Goal: Information Seeking & Learning: Learn about a topic

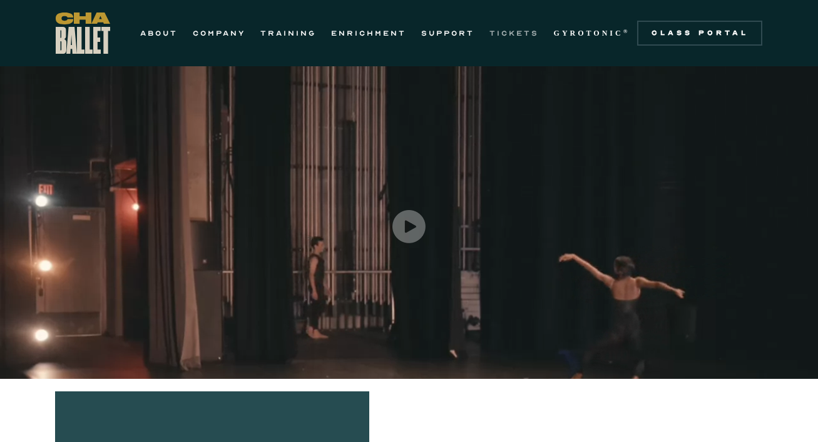
click at [521, 29] on link "TICKETS" at bounding box center [513, 33] width 49 height 15
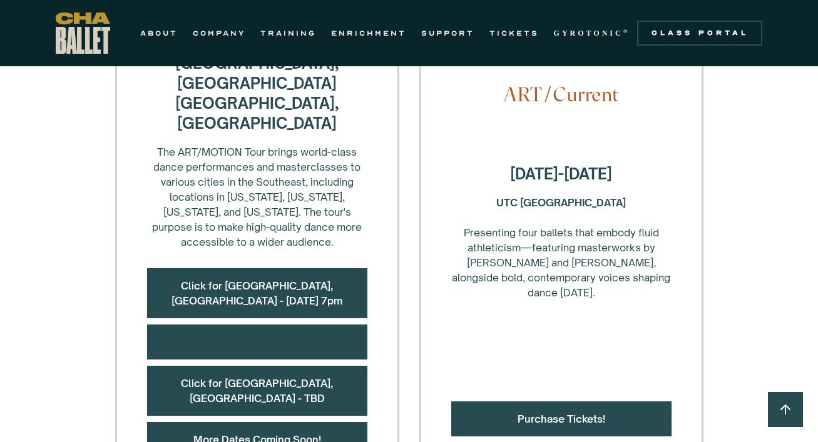
scroll to position [540, 0]
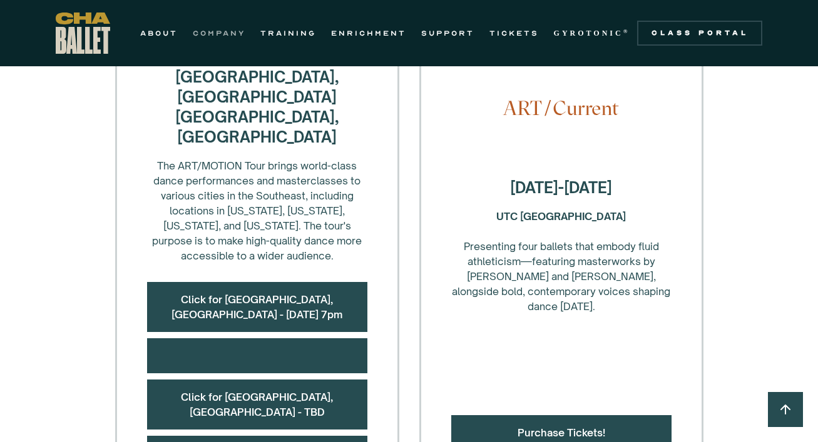
click at [217, 34] on link "COMPANY" at bounding box center [219, 33] width 53 height 15
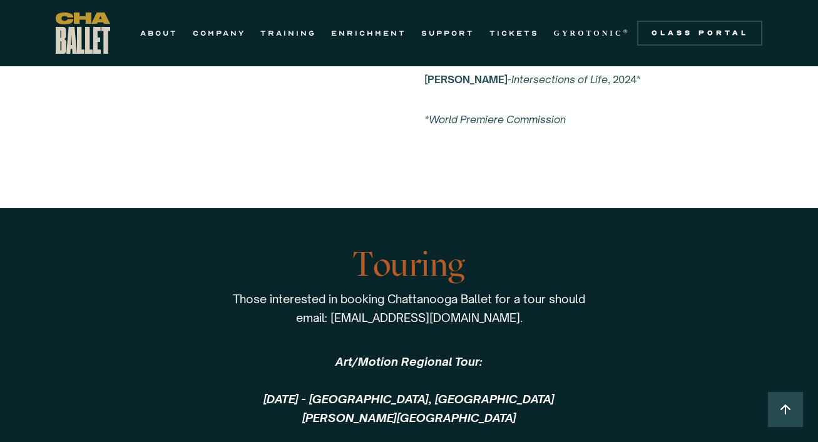
scroll to position [2598, 0]
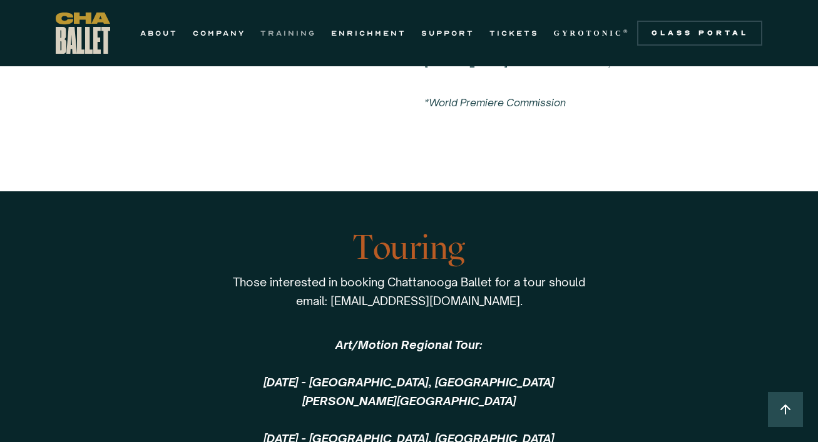
click at [265, 38] on link "TRAINING" at bounding box center [288, 33] width 56 height 15
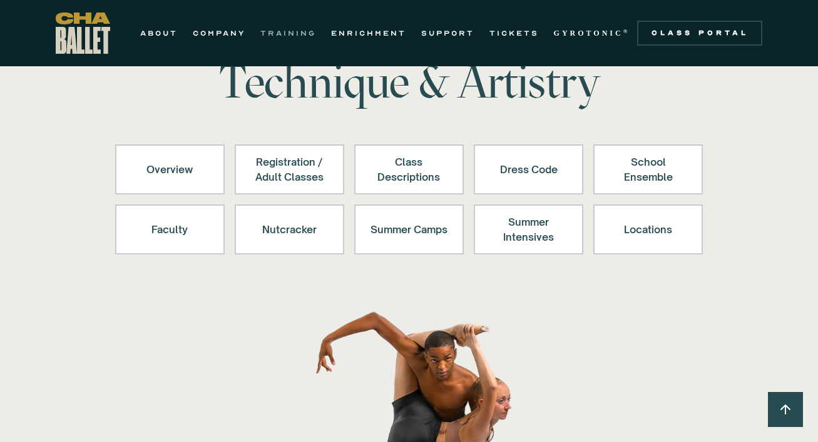
scroll to position [74, 0]
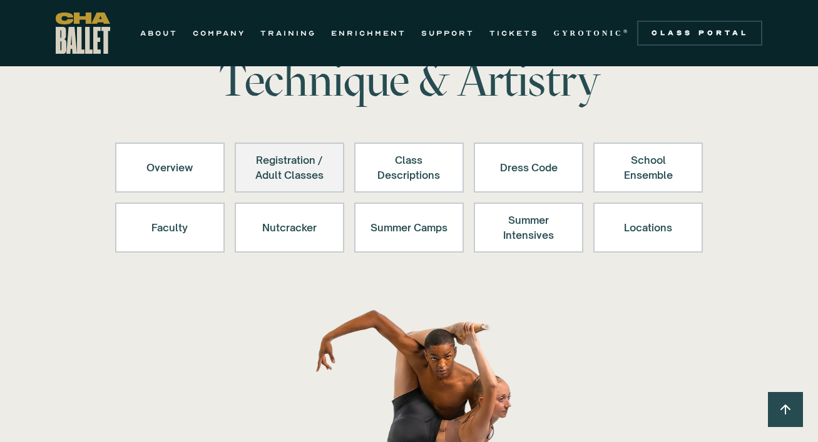
click at [266, 155] on div "Registration / Adult Classes" at bounding box center [289, 168] width 77 height 30
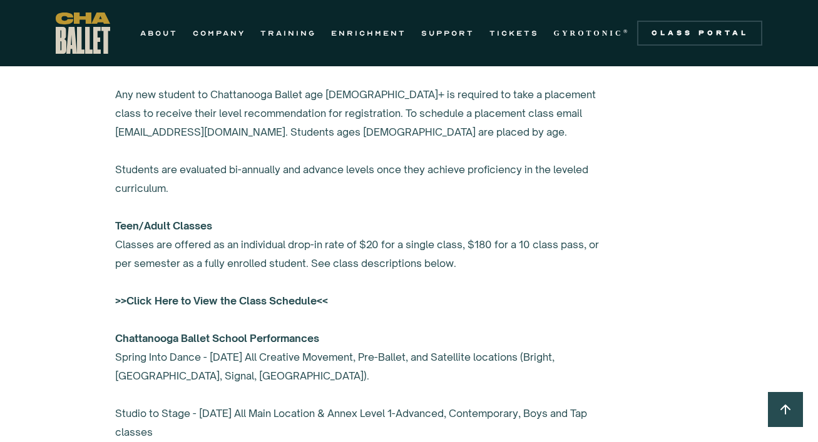
scroll to position [899, 0]
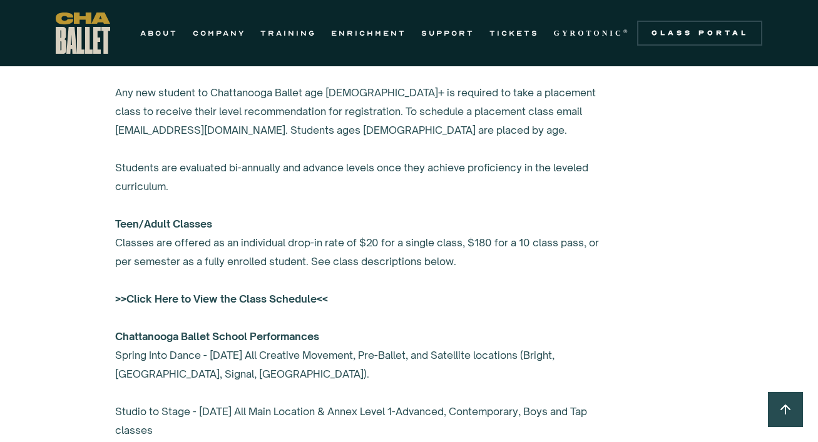
click at [234, 302] on strong ">>Click Here to View the Class Schedule<<" at bounding box center [221, 299] width 213 height 13
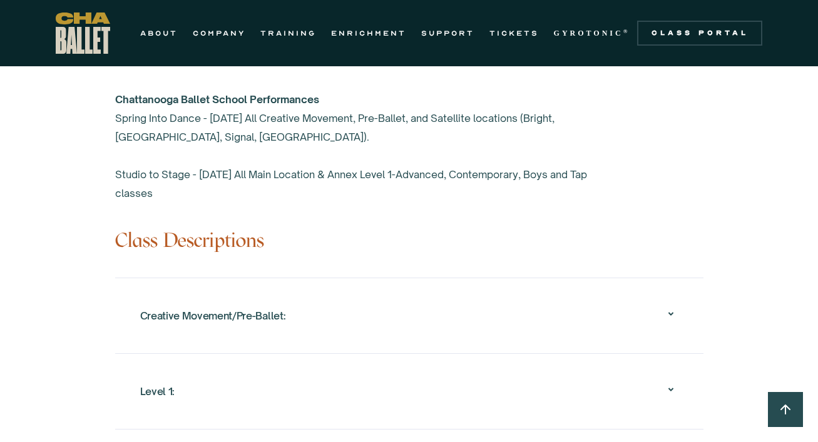
scroll to position [1137, 0]
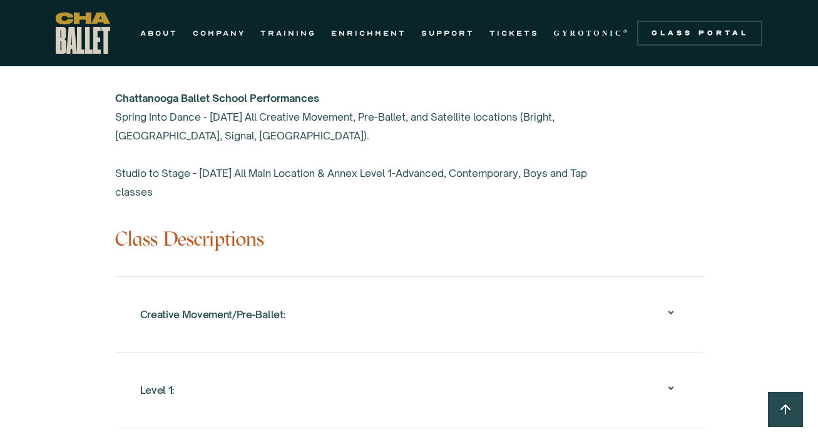
click at [361, 310] on div "Creative Movement/Pre-Ballet:" at bounding box center [409, 315] width 538 height 40
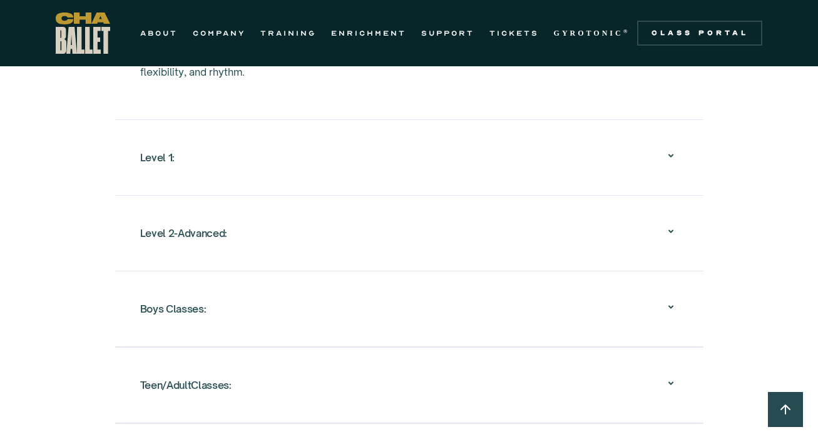
scroll to position [1597, 0]
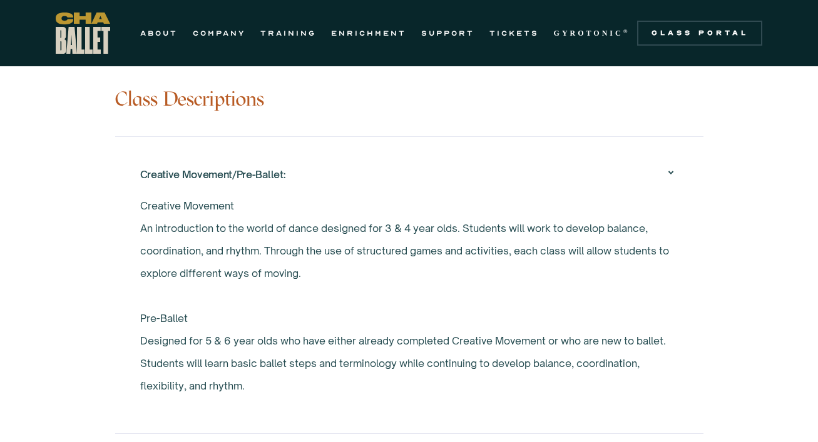
click at [337, 173] on div "Creative Movement/Pre-Ballet:" at bounding box center [409, 175] width 538 height 40
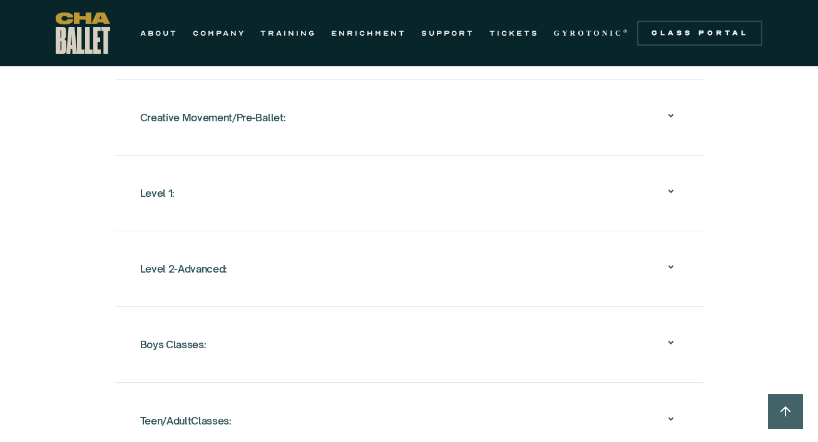
scroll to position [1335, 0]
click at [332, 192] on div "Level 1:" at bounding box center [409, 193] width 538 height 40
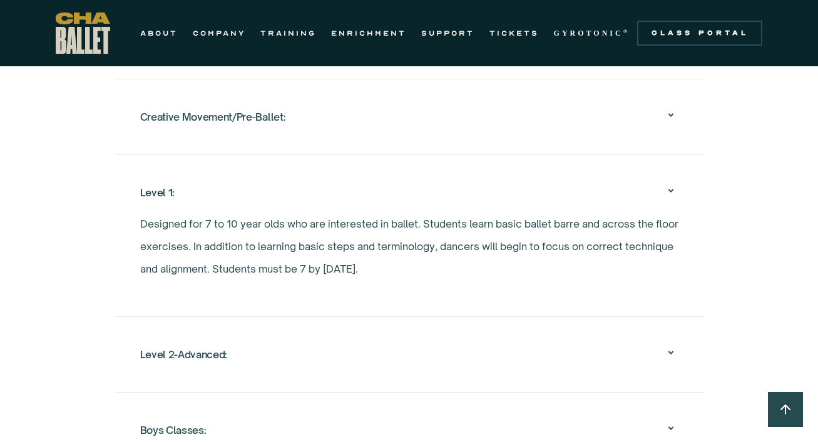
click at [332, 192] on div "Level 1:" at bounding box center [409, 193] width 538 height 40
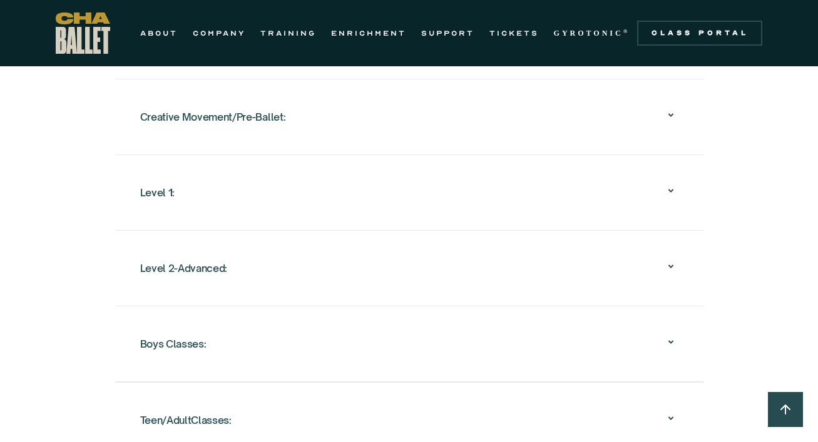
click at [327, 265] on div "Level 2-Advanced:" at bounding box center [409, 268] width 538 height 40
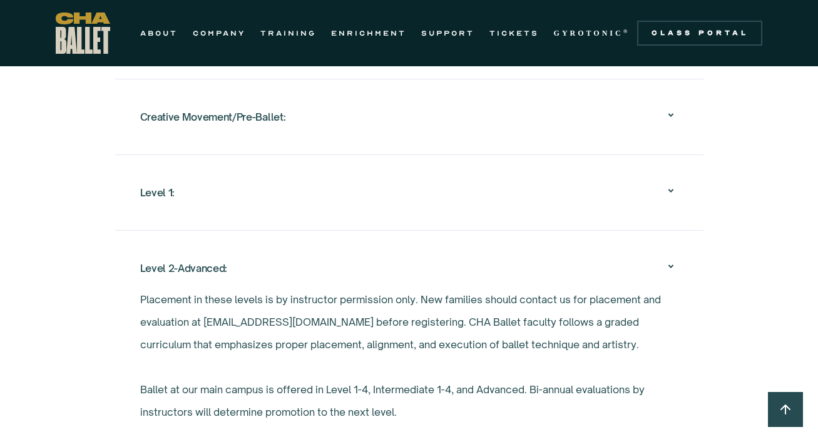
click at [327, 265] on div "Level 2-Advanced:" at bounding box center [409, 268] width 538 height 40
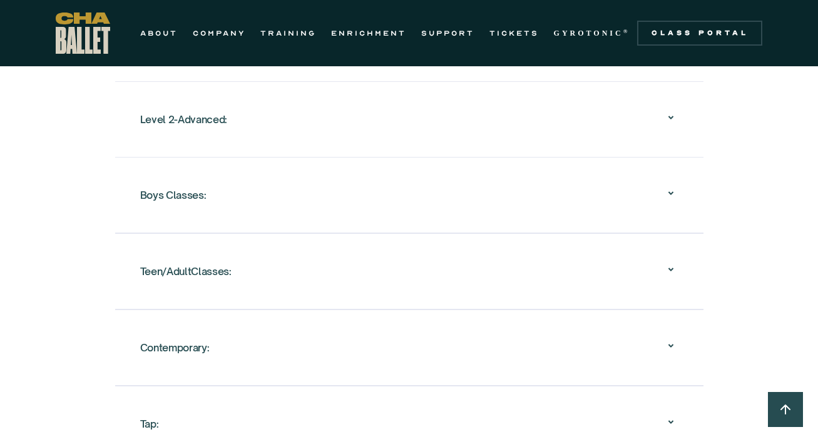
scroll to position [1486, 0]
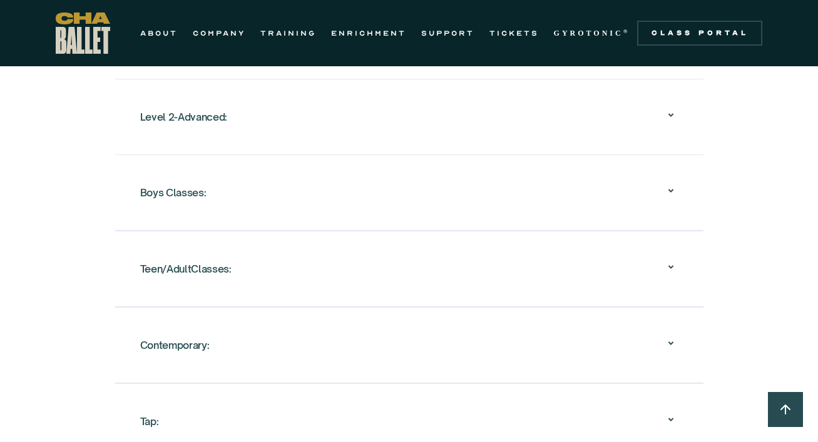
click at [309, 281] on div "Teen/AdultClasses:" at bounding box center [409, 269] width 538 height 40
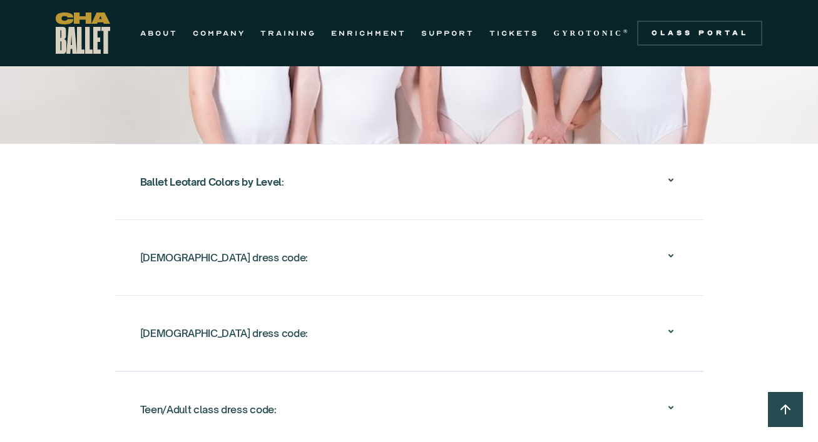
scroll to position [2880, 0]
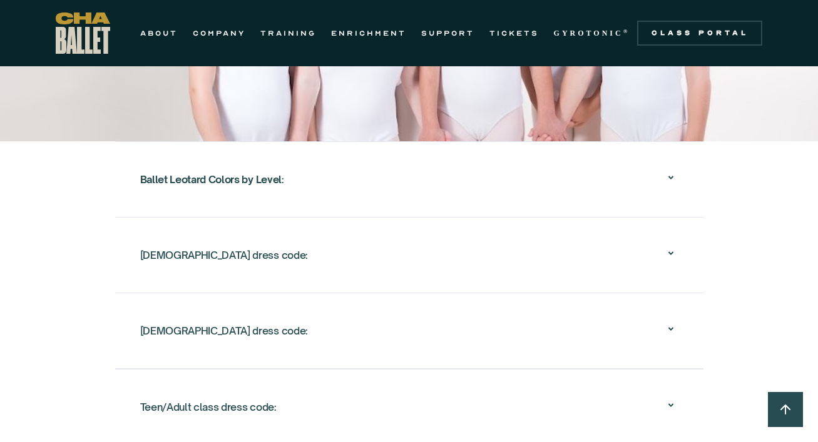
click at [335, 177] on div "Ballet Leotard Colors by Level :" at bounding box center [409, 180] width 538 height 40
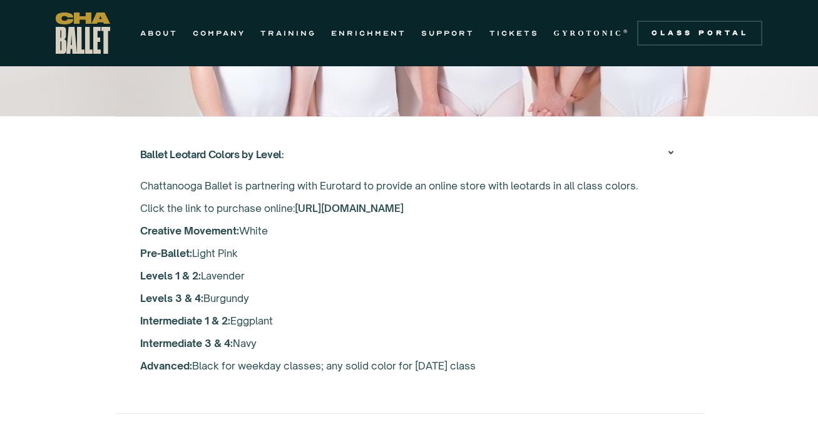
scroll to position [2140, 0]
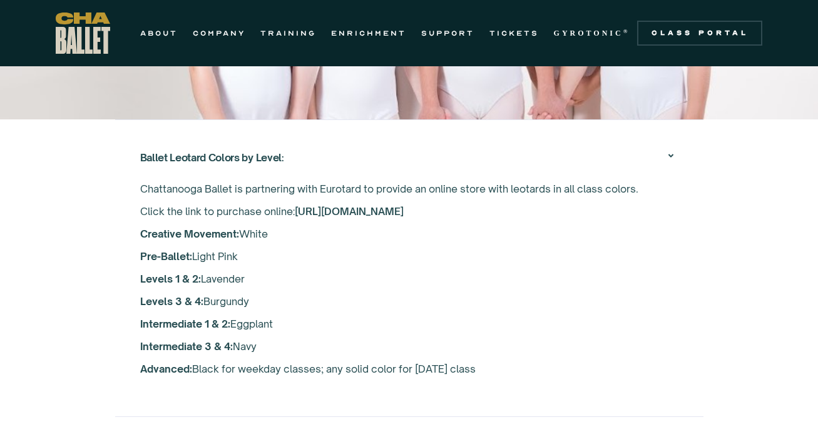
click at [336, 155] on div "Ballet Leotard Colors by Level :" at bounding box center [409, 158] width 538 height 40
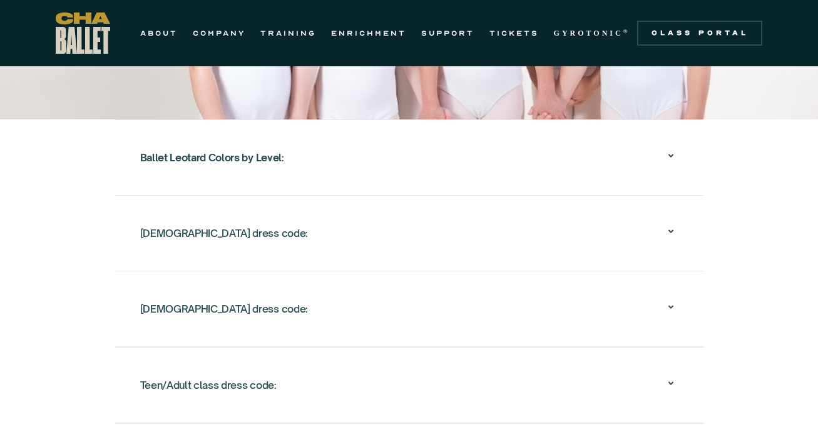
click at [312, 241] on div "[DEMOGRAPHIC_DATA] dress code:" at bounding box center [409, 233] width 538 height 40
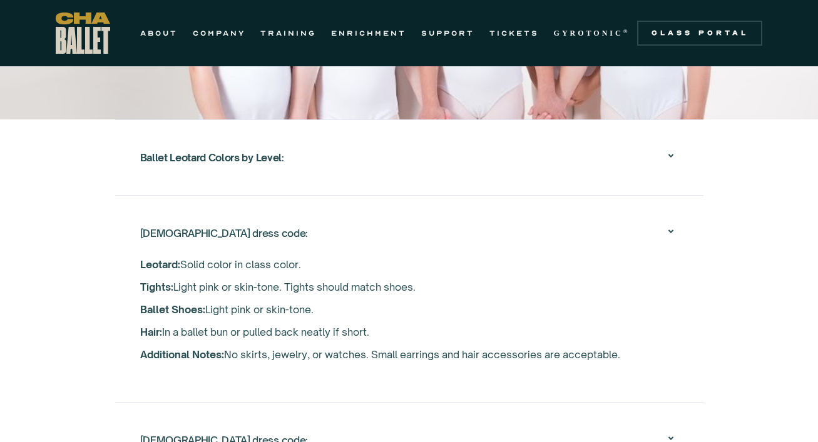
click at [314, 234] on div "[DEMOGRAPHIC_DATA] dress code:" at bounding box center [409, 233] width 538 height 40
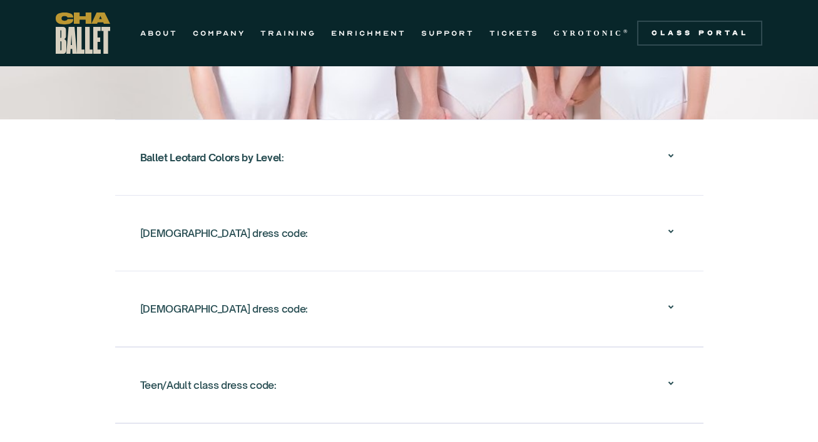
click at [304, 305] on div "[DEMOGRAPHIC_DATA] dress code:" at bounding box center [409, 309] width 538 height 40
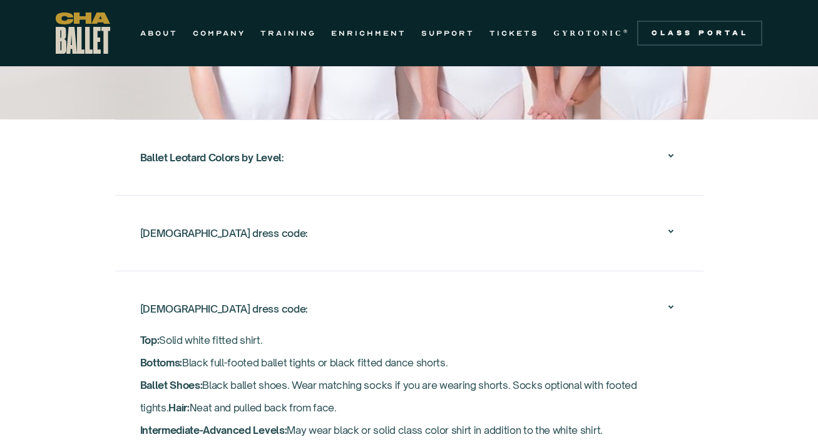
drag, startPoint x: 305, startPoint y: 295, endPoint x: 305, endPoint y: 248, distance: 46.3
click at [305, 248] on div "Ballet Leotard Colors by Level : Chattanooga Ballet is partnering with Eurotard…" at bounding box center [409, 376] width 588 height 512
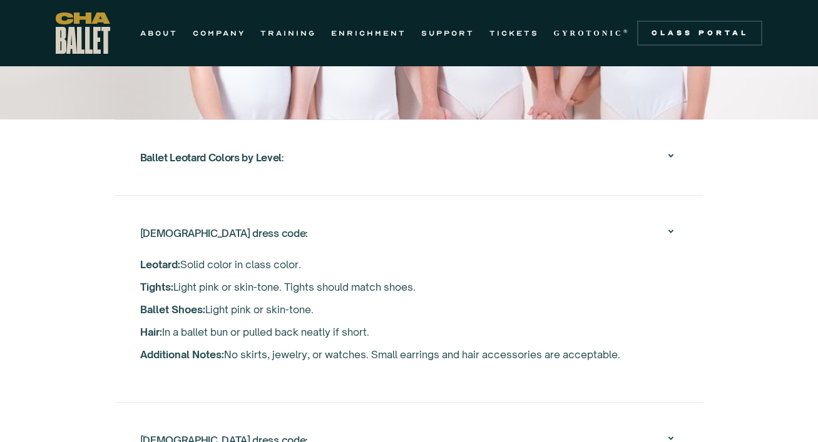
click at [305, 251] on div "[DEMOGRAPHIC_DATA] dress code:" at bounding box center [409, 233] width 538 height 40
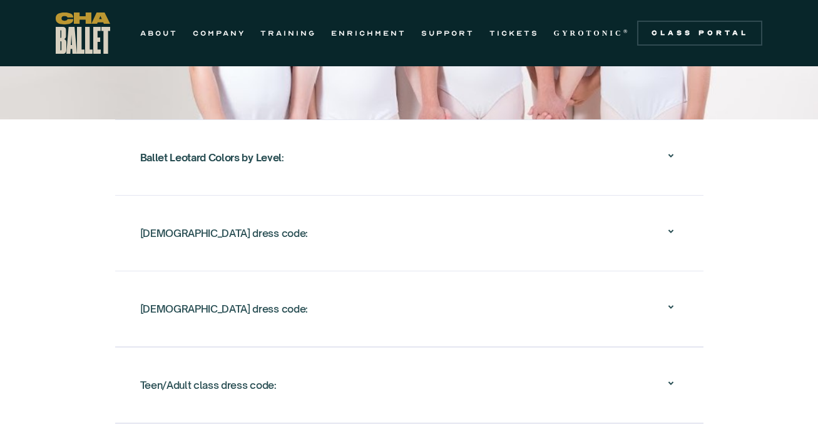
click at [299, 295] on div "[DEMOGRAPHIC_DATA] dress code:" at bounding box center [409, 309] width 538 height 40
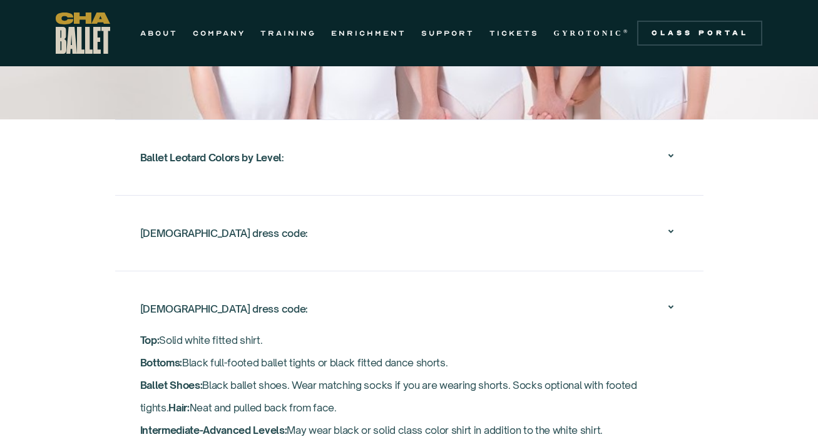
click at [299, 295] on div "[DEMOGRAPHIC_DATA] dress code:" at bounding box center [409, 309] width 538 height 40
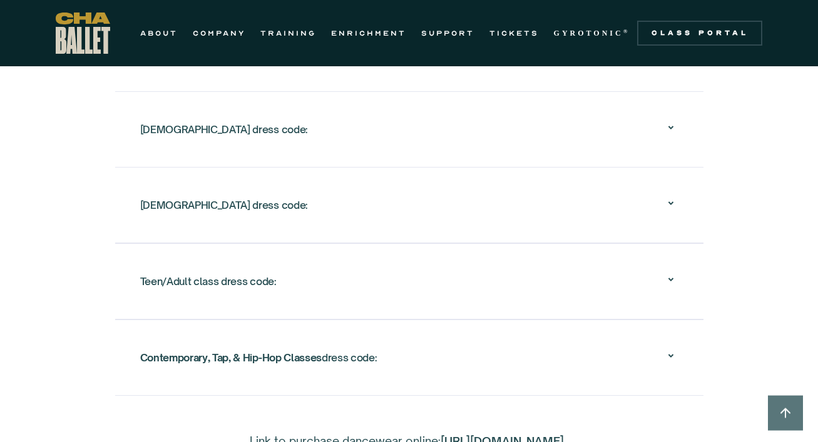
scroll to position [2256, 0]
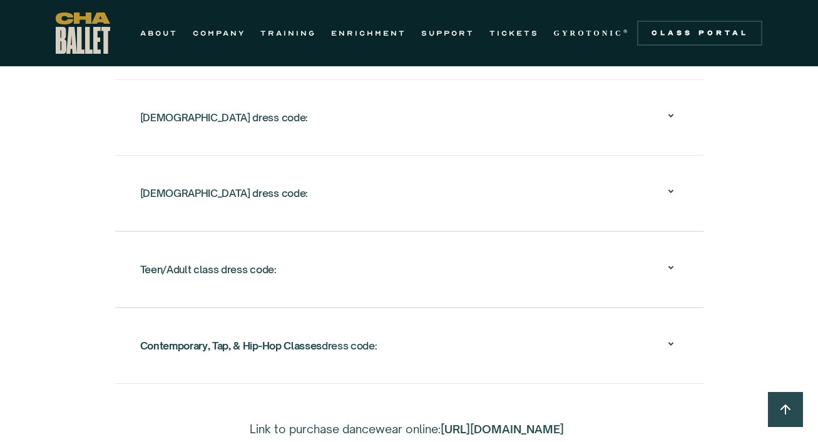
click at [307, 272] on div "Teen/Adult class dress code:" at bounding box center [409, 270] width 538 height 40
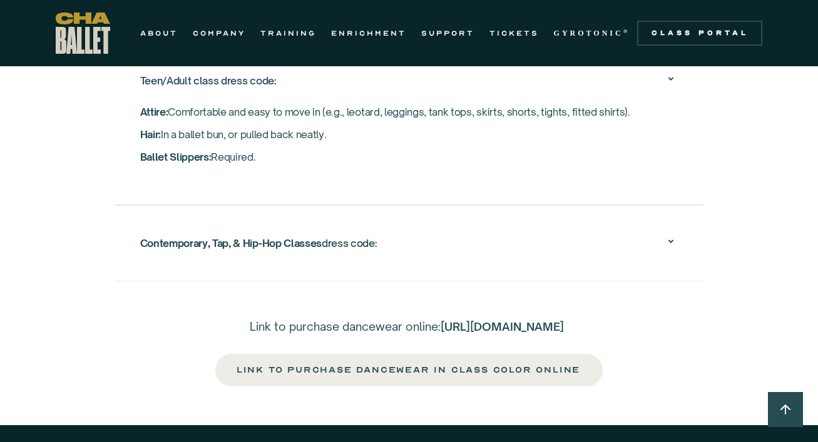
scroll to position [2446, 0]
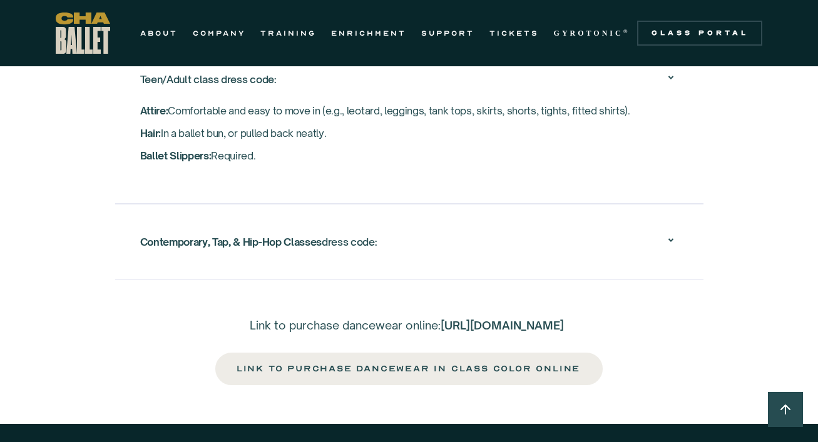
click at [441, 332] on link "[URL][DOMAIN_NAME]" at bounding box center [502, 326] width 123 height 14
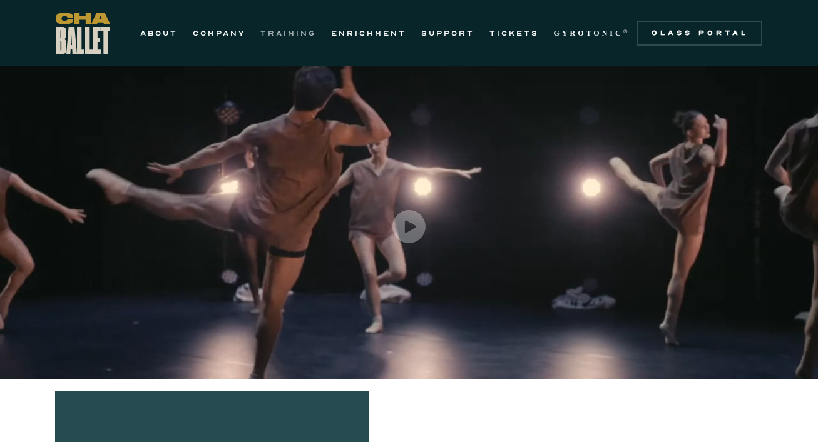
click at [292, 33] on link "TRAINING" at bounding box center [288, 33] width 56 height 15
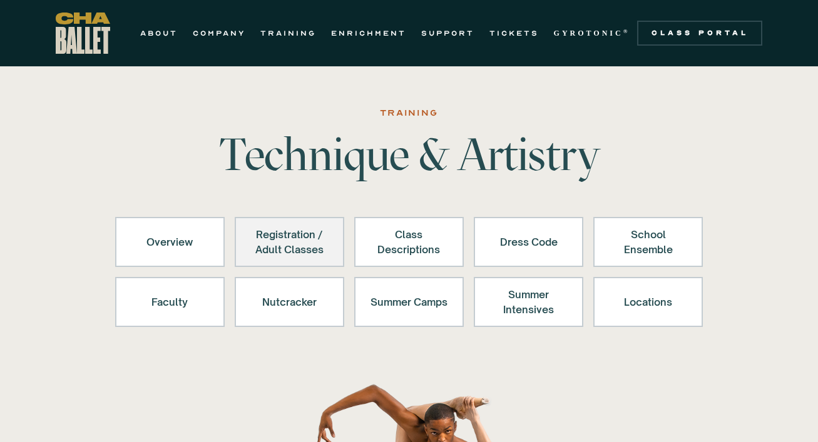
click at [268, 238] on div "Registration / Adult Classes" at bounding box center [289, 242] width 77 height 30
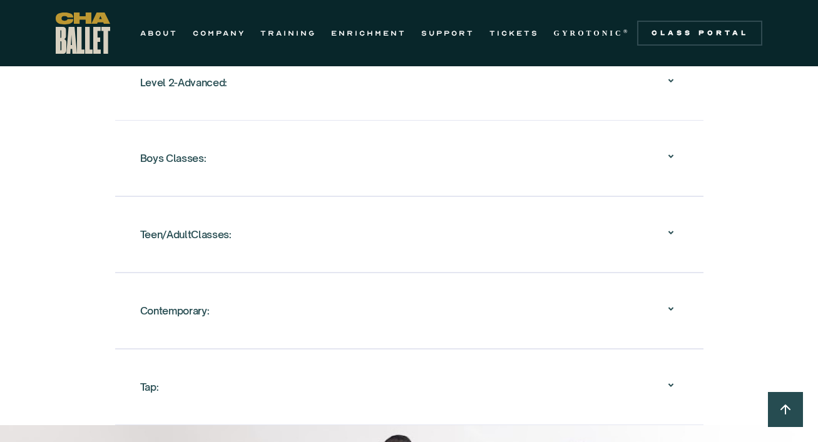
scroll to position [1520, 0]
click at [197, 238] on div "Teen/AdultClasses:" at bounding box center [185, 236] width 91 height 23
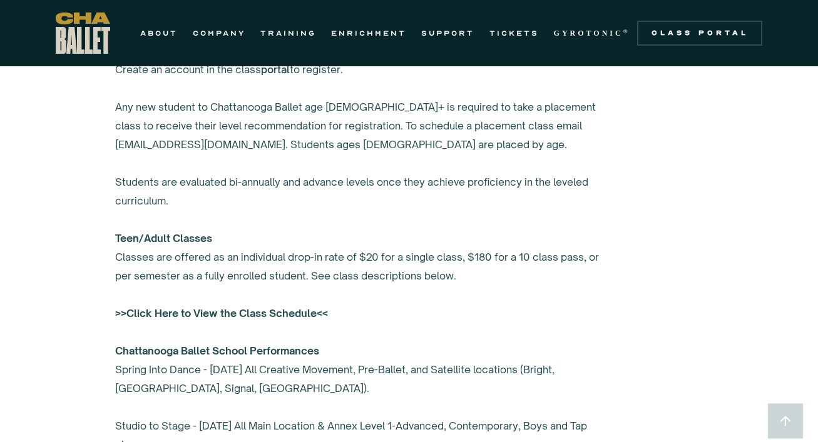
scroll to position [907, 0]
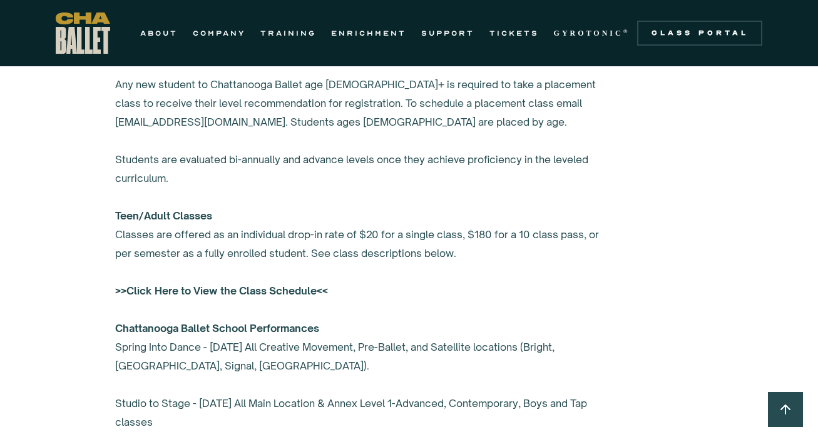
click at [177, 289] on strong ">>Click Here to View the Class Schedule<<" at bounding box center [221, 291] width 213 height 13
click at [736, 26] on link "Class Portal" at bounding box center [699, 33] width 125 height 25
